Goal: Navigation & Orientation: Go to known website

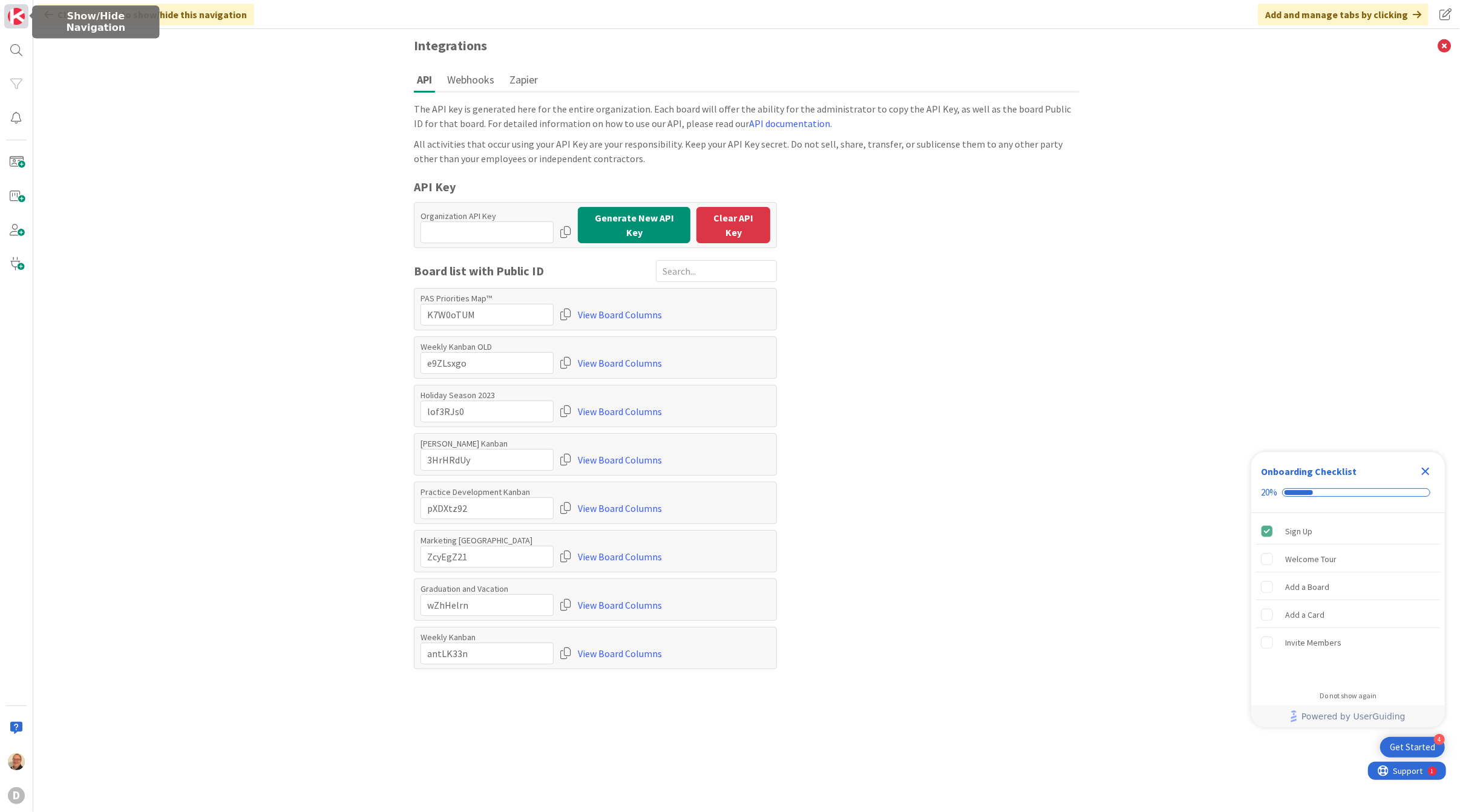
click at [16, 12] on img at bounding box center [17, 17] width 17 height 17
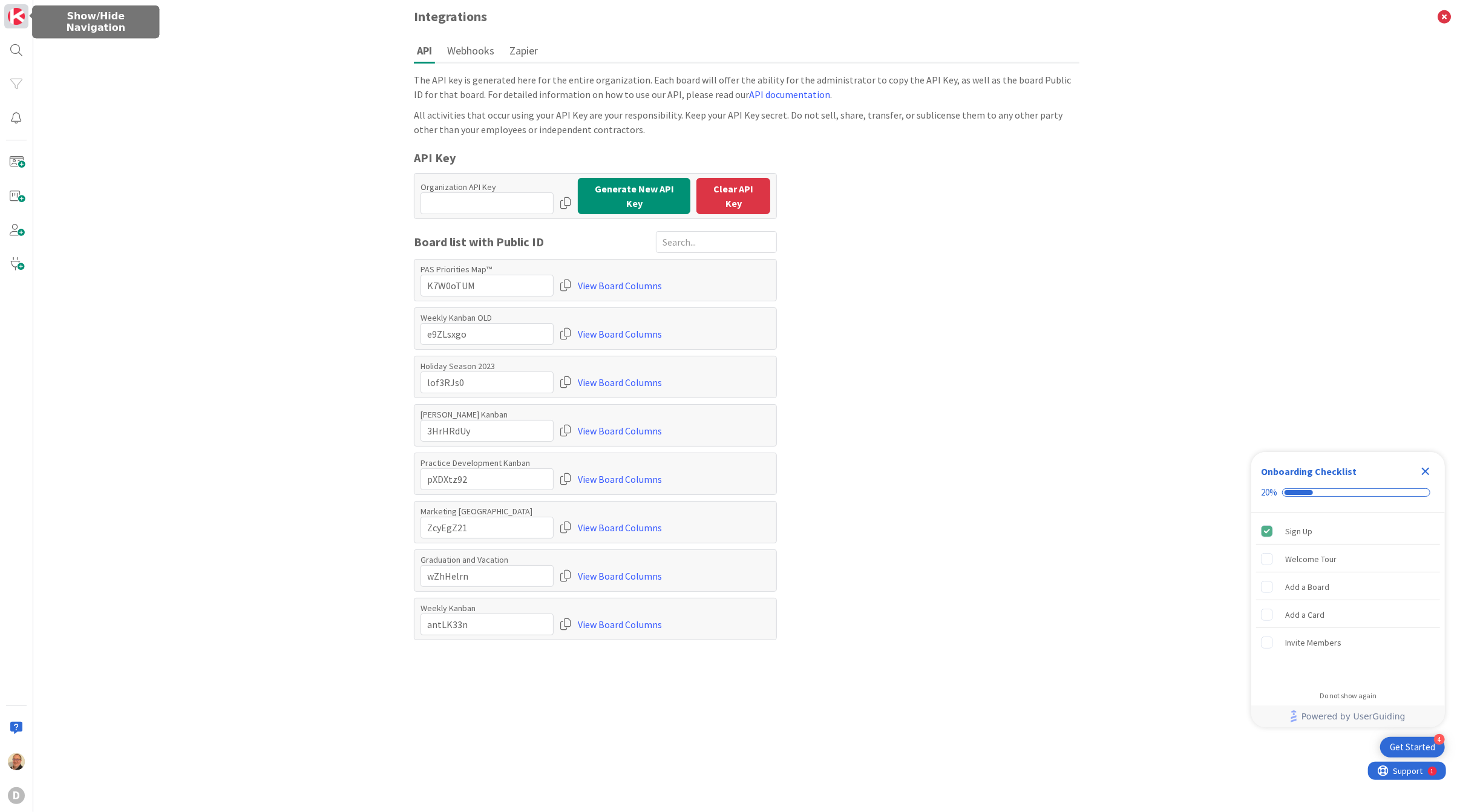
click at [15, 11] on img at bounding box center [17, 17] width 17 height 17
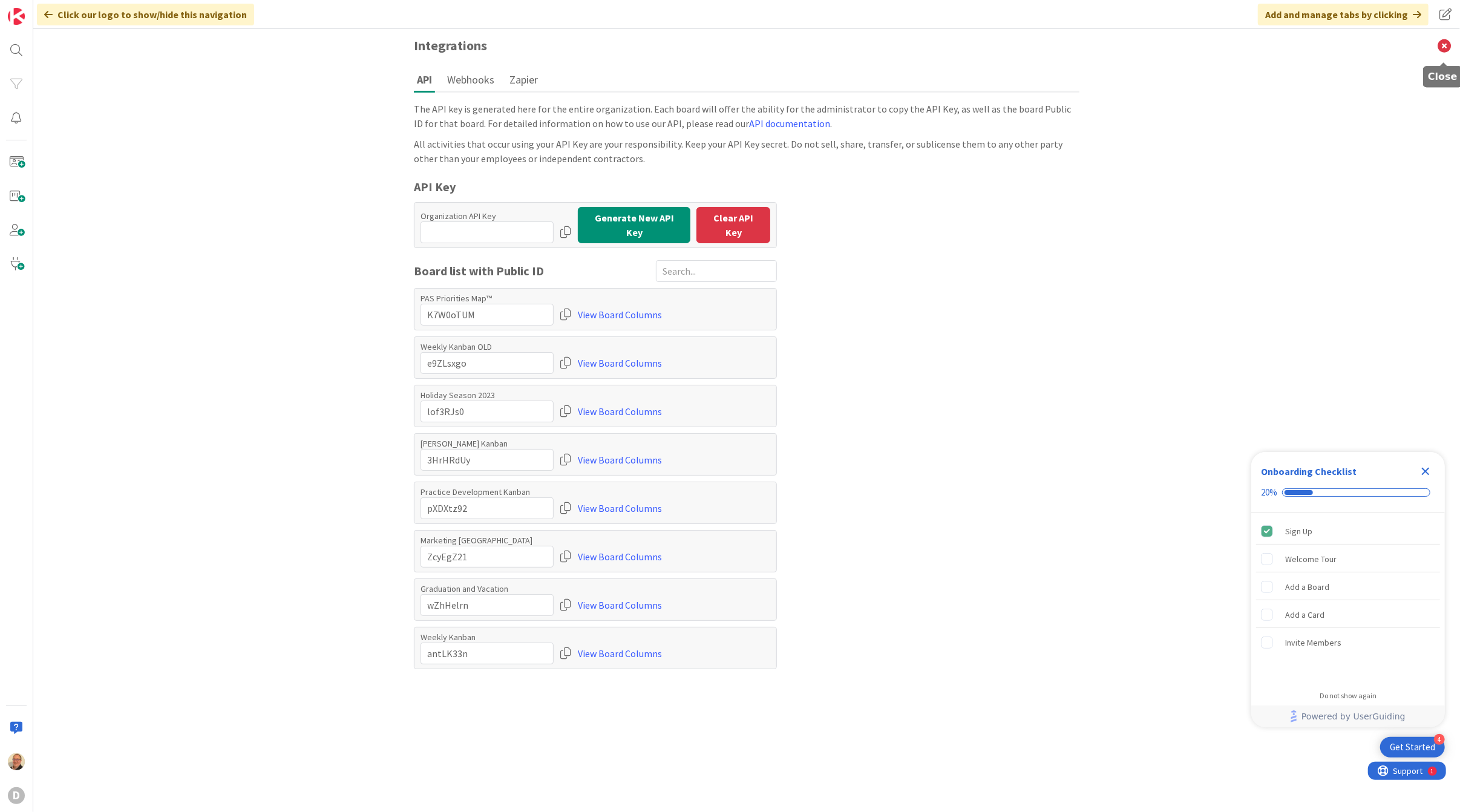
click at [1444, 44] on icon at bounding box center [1444, 45] width 31 height 33
